Goal: Task Accomplishment & Management: Complete application form

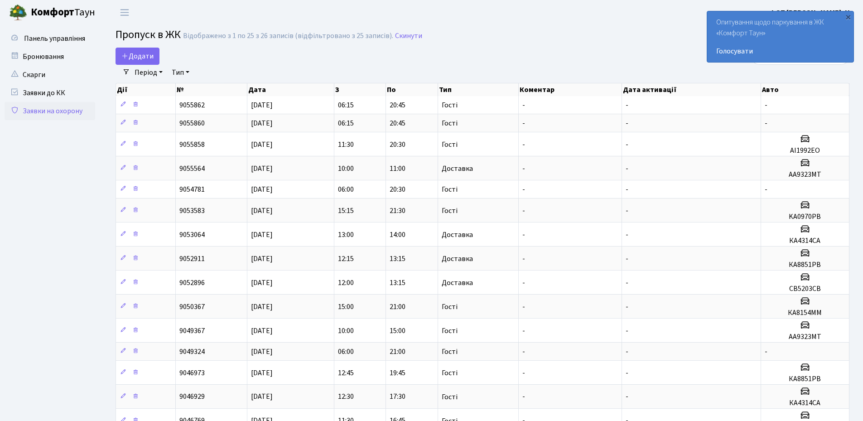
select select "25"
click at [133, 59] on span "Додати" at bounding box center [137, 56] width 32 height 10
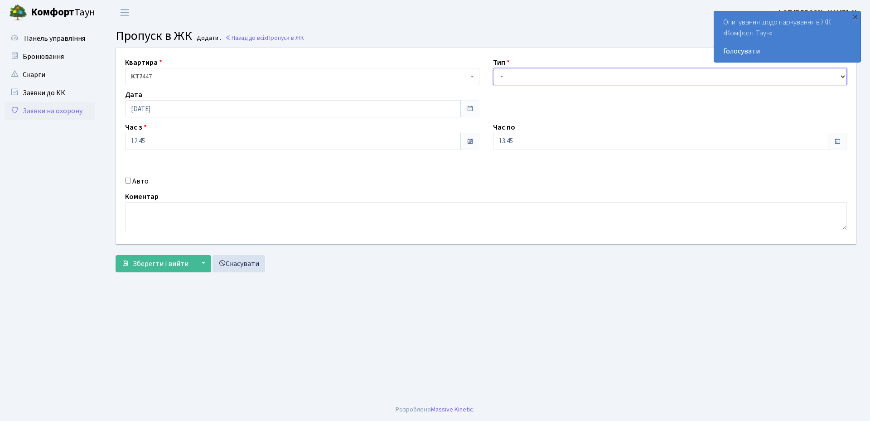
click at [515, 77] on select "- Доставка Таксі Гості Сервіс" at bounding box center [670, 76] width 354 height 17
select select "1"
click at [493, 68] on select "- Доставка Таксі Гості Сервіс" at bounding box center [670, 76] width 354 height 17
click at [524, 145] on input "13:45" at bounding box center [661, 141] width 336 height 17
click at [517, 176] on icon at bounding box center [518, 172] width 24 height 24
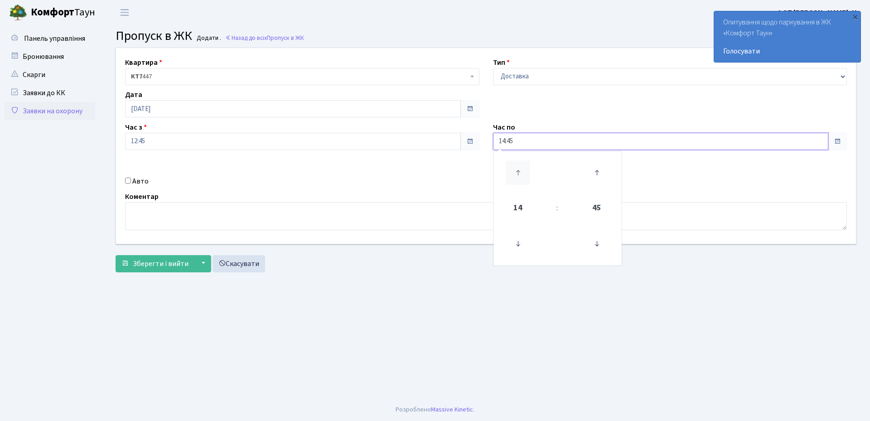
click at [517, 176] on icon at bounding box center [518, 172] width 24 height 24
click at [518, 176] on icon at bounding box center [518, 172] width 24 height 24
type input "16:45"
click at [411, 172] on div "Квартира <b>КТ7</b>&nbsp;&nbsp;&nbsp;447 КТ7 447 Тип - Доставка Таксі Гості Сер…" at bounding box center [486, 146] width 754 height 196
click at [129, 180] on input "Авто" at bounding box center [128, 181] width 6 height 6
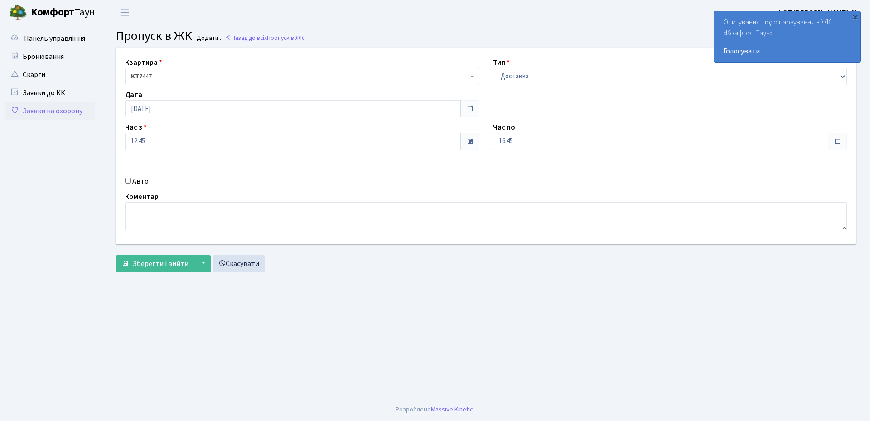
checkbox input "true"
paste input "ка4314са"
type input "КА4314СА"
click at [138, 271] on button "Зберегти і вийти" at bounding box center [155, 263] width 79 height 17
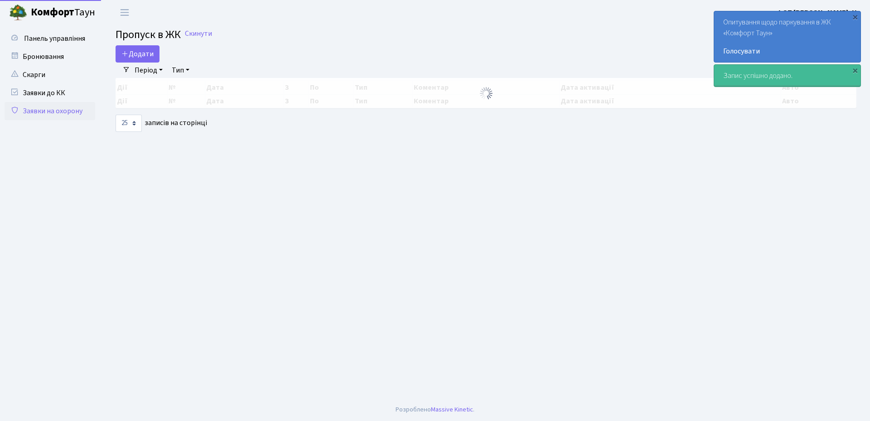
select select "25"
